Goal: Task Accomplishment & Management: Manage account settings

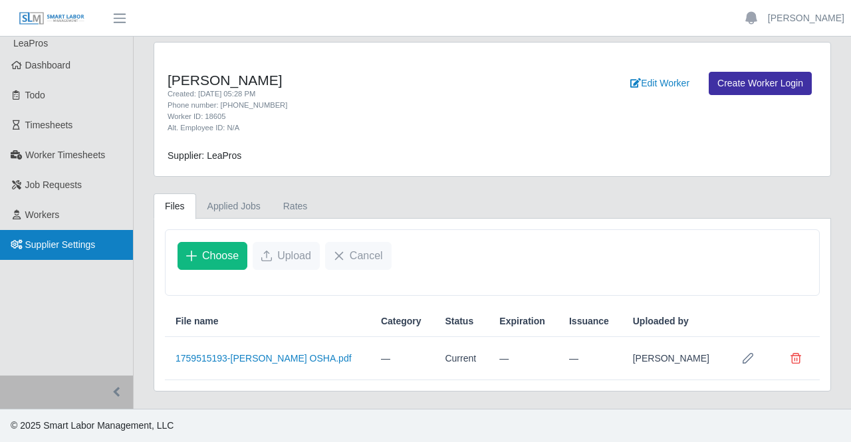
click at [43, 240] on span "Supplier Settings" at bounding box center [60, 244] width 70 height 11
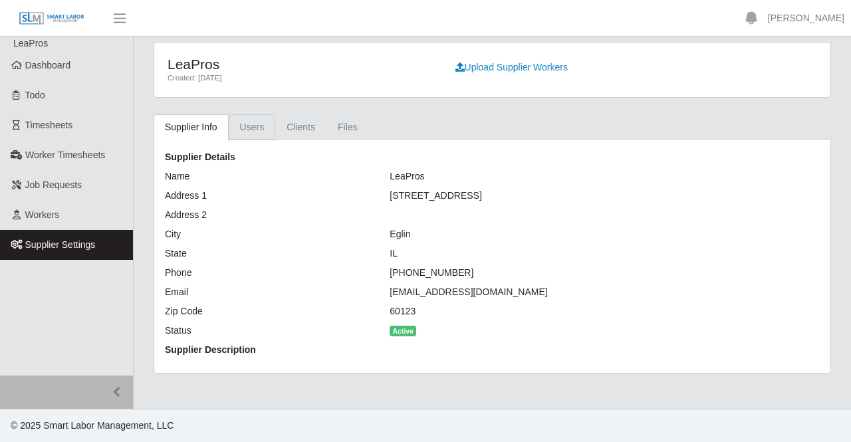
click at [244, 128] on link "Users" at bounding box center [252, 127] width 47 height 26
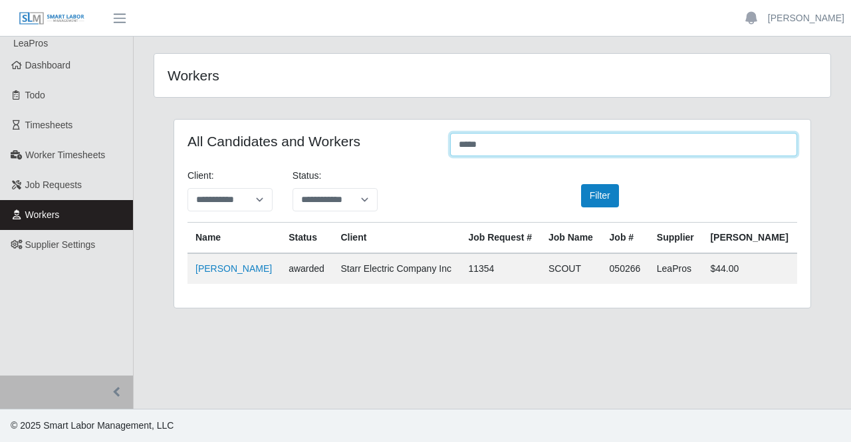
click at [553, 147] on input "*****" at bounding box center [623, 144] width 347 height 23
type input "*"
type input "****"
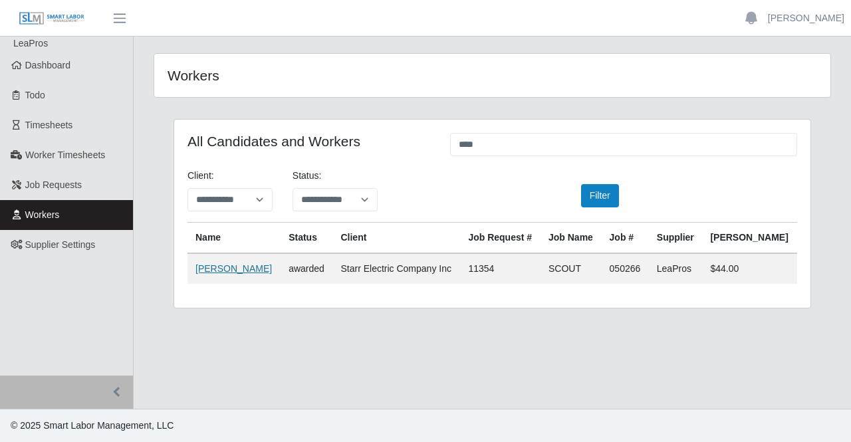
click at [247, 268] on link "[PERSON_NAME]" at bounding box center [233, 268] width 76 height 11
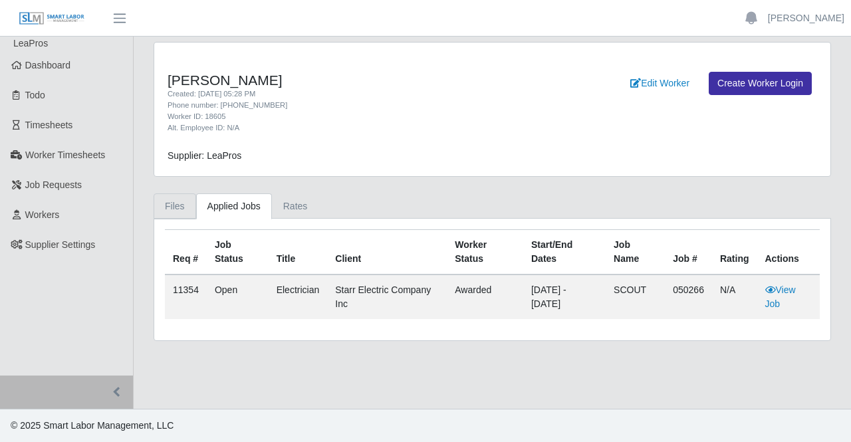
click at [173, 212] on link "Files" at bounding box center [175, 206] width 43 height 26
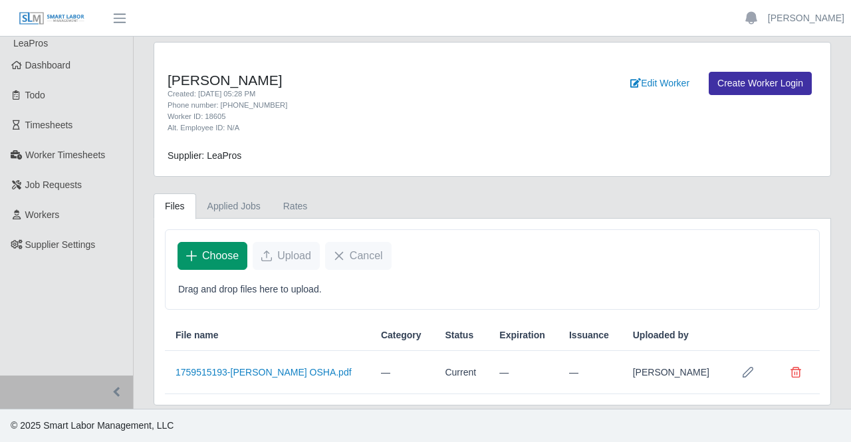
click at [227, 252] on span "Choose" at bounding box center [220, 256] width 37 height 16
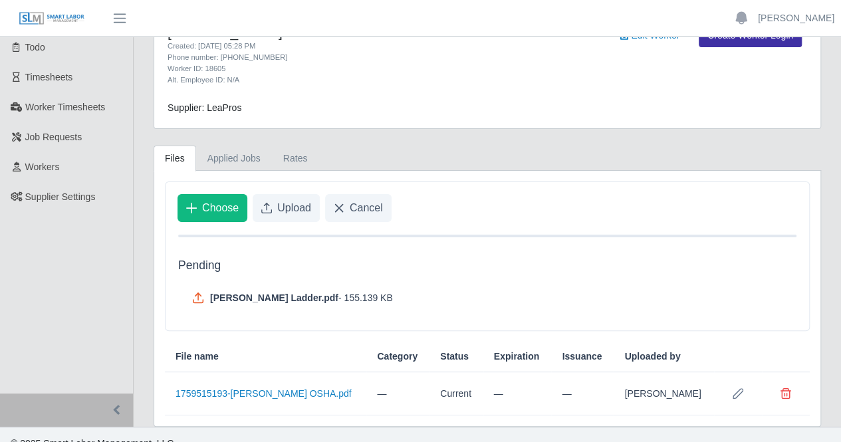
scroll to position [63, 0]
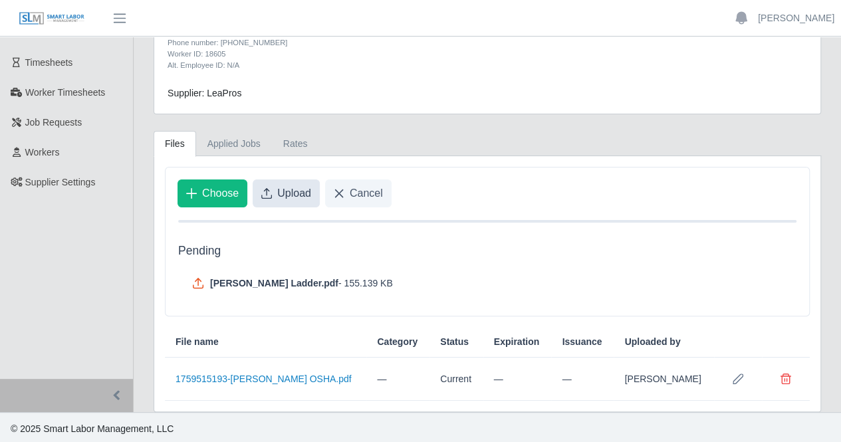
click at [288, 200] on button "Upload" at bounding box center [286, 194] width 67 height 28
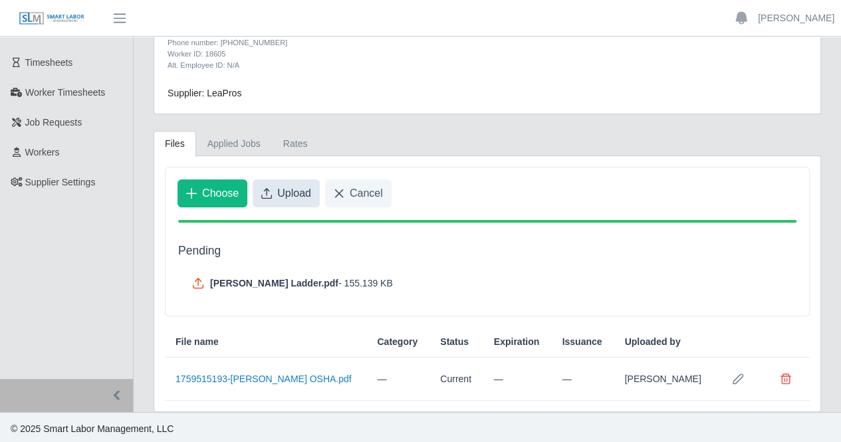
scroll to position [0, 0]
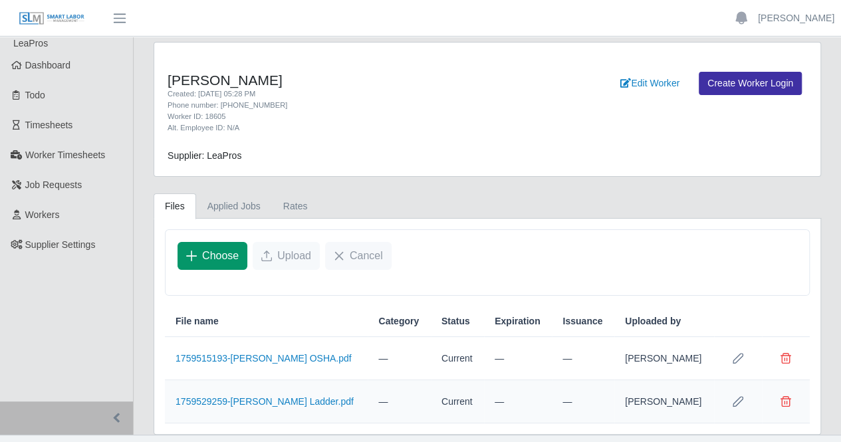
click at [213, 255] on span "Choose" at bounding box center [220, 256] width 37 height 16
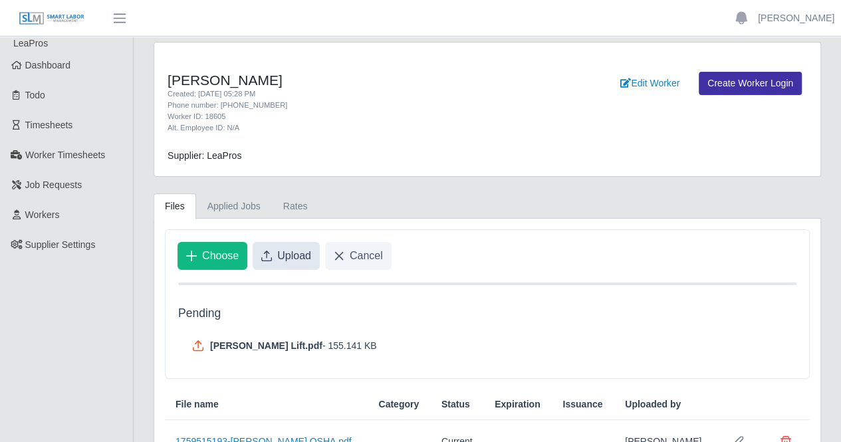
click at [283, 254] on span "Upload" at bounding box center [294, 256] width 34 height 16
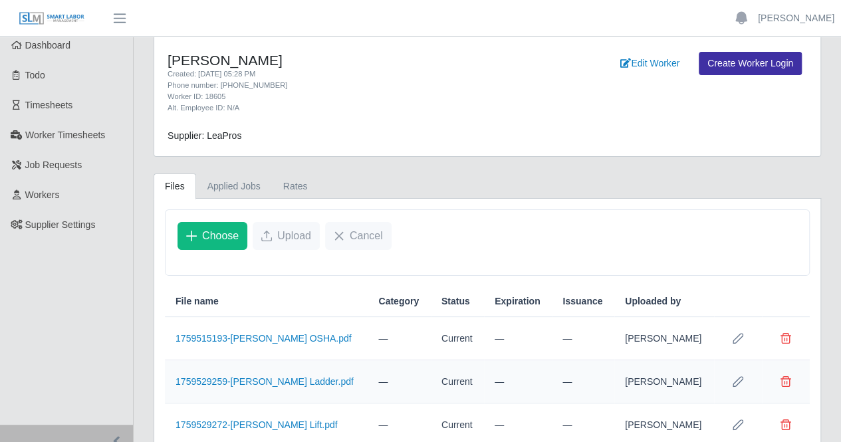
scroll to position [65, 0]
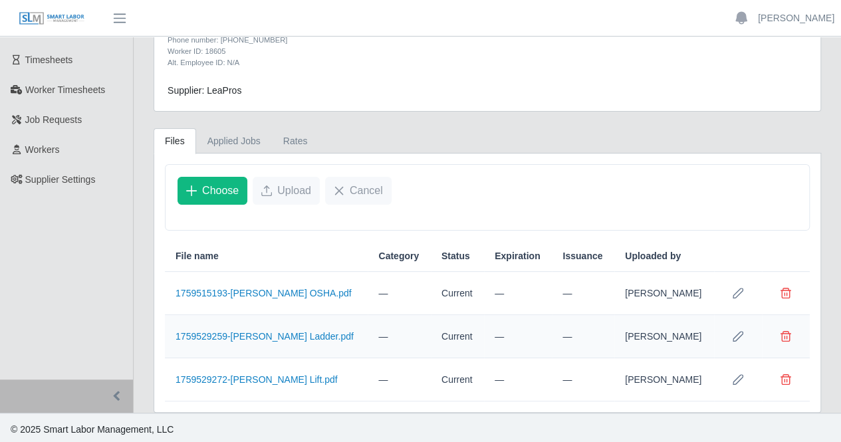
click at [587, 179] on div "Choose Upload Cancel" at bounding box center [488, 191] width 644 height 52
